Goal: Navigation & Orientation: Find specific page/section

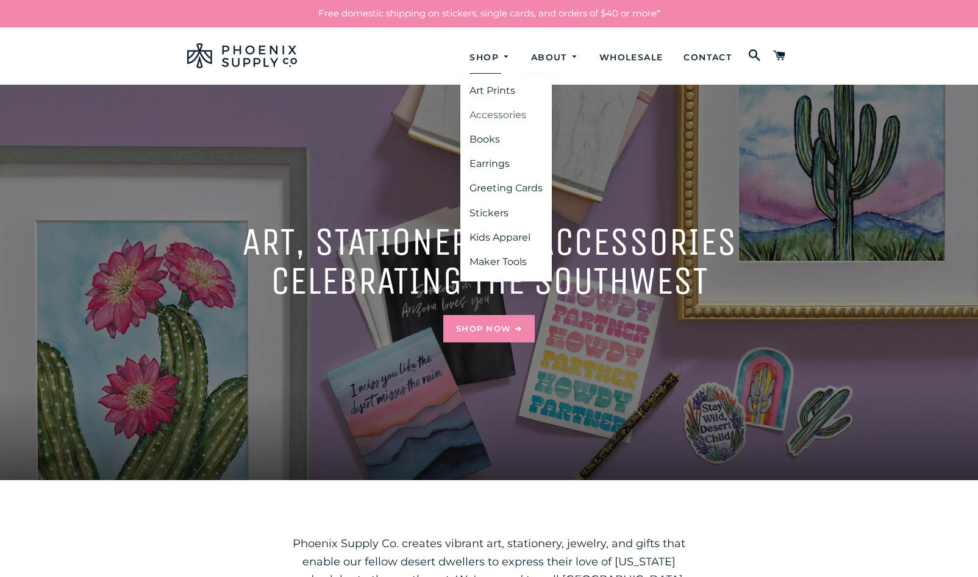
click at [494, 116] on link "Accessories" at bounding box center [505, 115] width 91 height 22
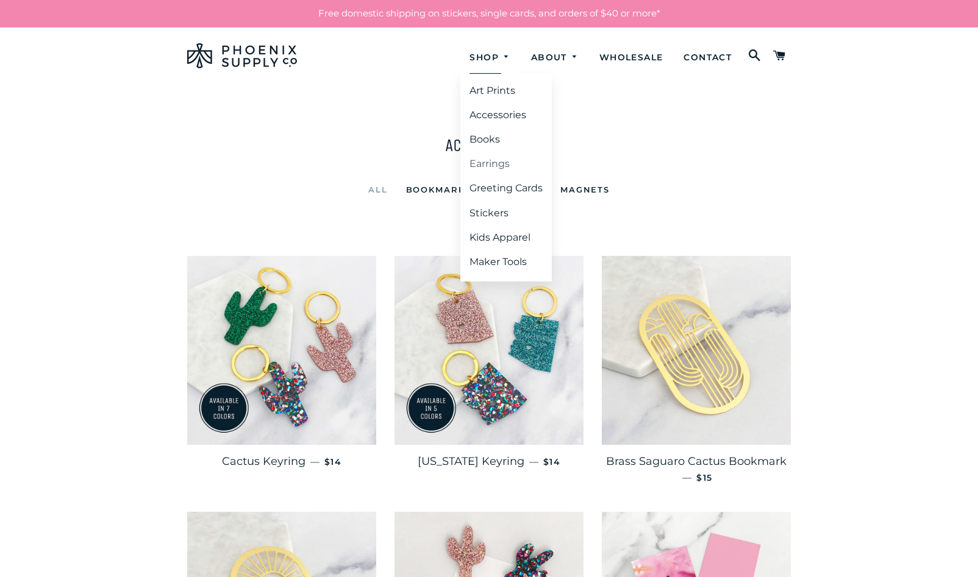
click at [479, 168] on link "Earrings" at bounding box center [505, 164] width 91 height 22
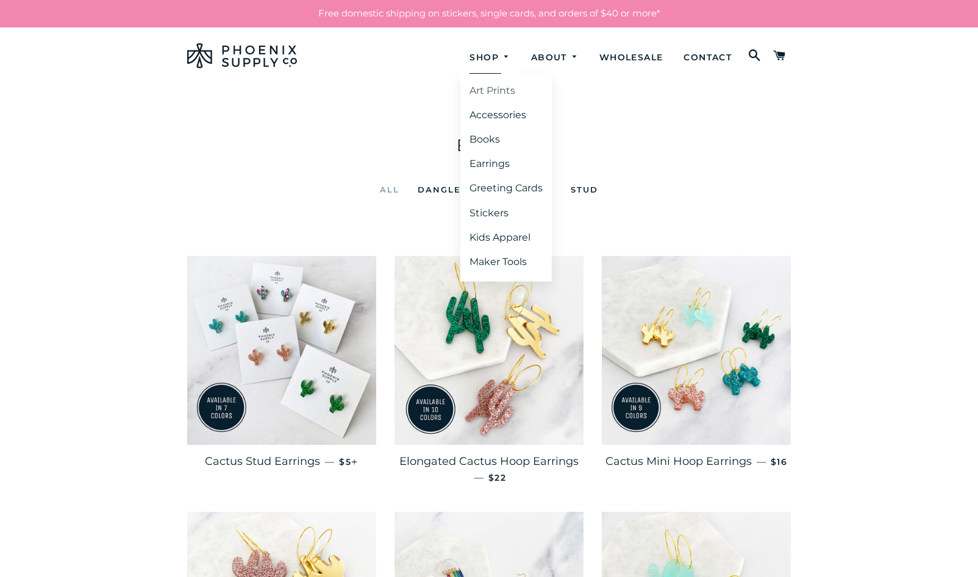
click at [505, 93] on link "Art Prints" at bounding box center [505, 91] width 91 height 22
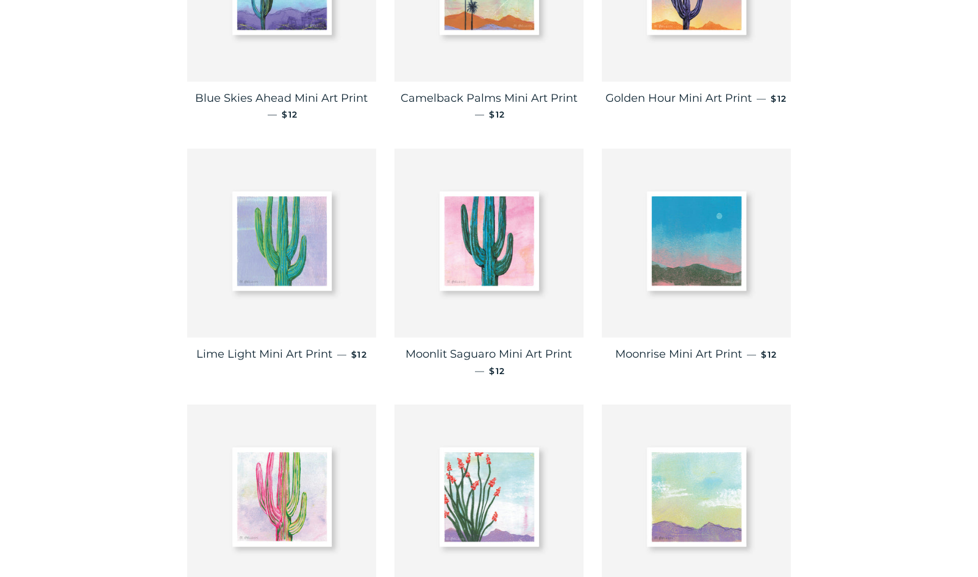
scroll to position [353, 0]
